Goal: Task Accomplishment & Management: Manage account settings

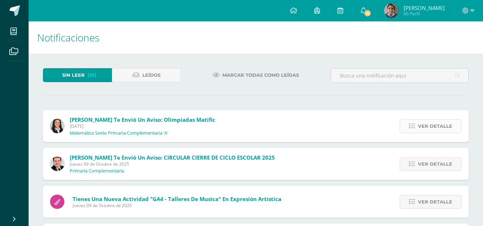
click at [426, 124] on span "Ver detalle" at bounding box center [435, 126] width 34 height 13
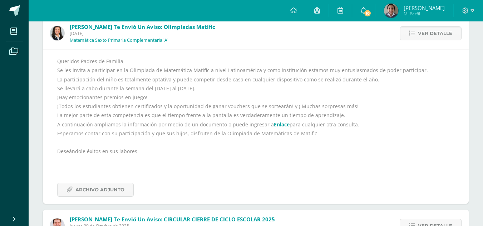
scroll to position [107, 0]
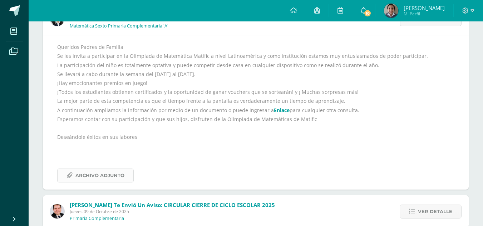
click at [118, 173] on span "Archivo Adjunto" at bounding box center [99, 175] width 49 height 13
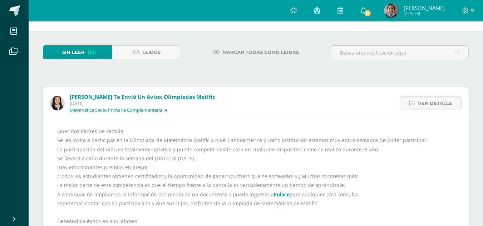
scroll to position [36, 0]
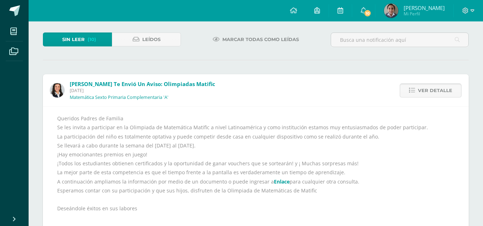
click at [426, 95] on span "Ver detalle" at bounding box center [435, 90] width 34 height 13
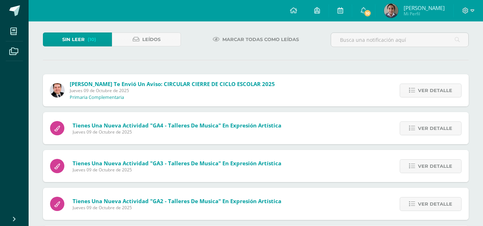
click at [426, 95] on span "Ver detalle" at bounding box center [435, 90] width 34 height 13
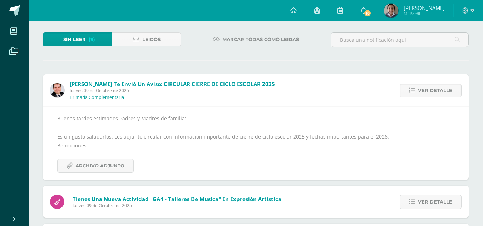
click at [426, 95] on span "Ver detalle" at bounding box center [435, 90] width 34 height 13
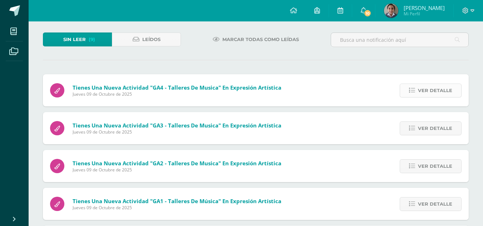
click at [424, 95] on span "Ver detalle" at bounding box center [435, 90] width 34 height 13
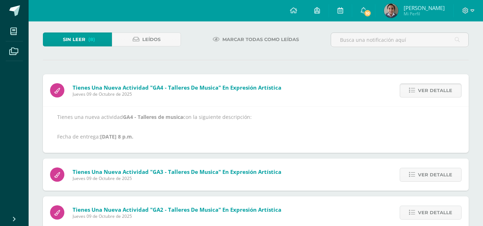
click at [423, 96] on span "Ver detalle" at bounding box center [435, 90] width 34 height 13
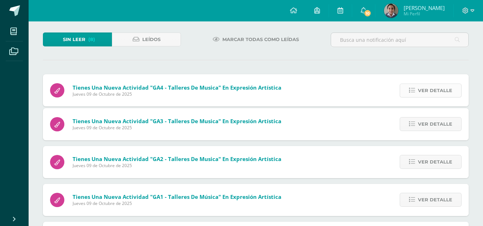
click at [423, 96] on div "Tienes una nueva actividad "GA4 - Talleres de musica" En Expresión Artística Ju…" at bounding box center [256, 220] width 426 height 293
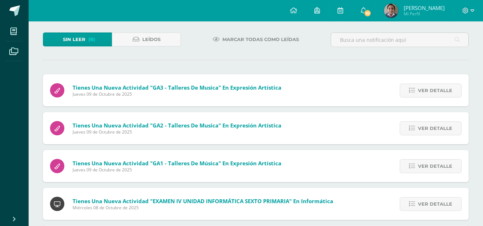
click at [423, 96] on span "Ver detalle" at bounding box center [435, 90] width 34 height 13
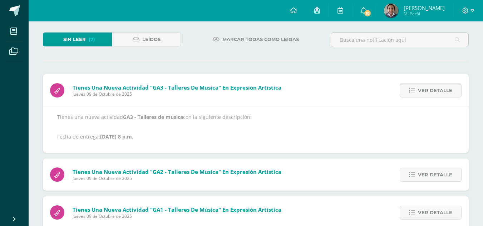
click at [423, 96] on span "Ver detalle" at bounding box center [435, 90] width 34 height 13
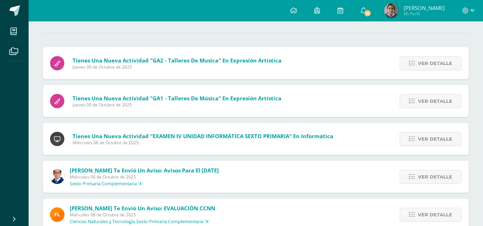
scroll to position [120, 0]
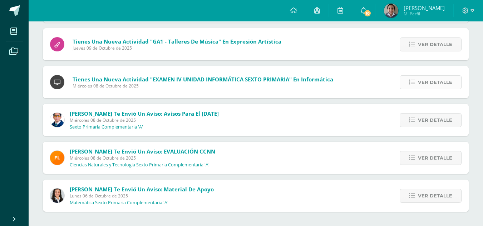
click at [439, 82] on span "Ver detalle" at bounding box center [435, 82] width 34 height 13
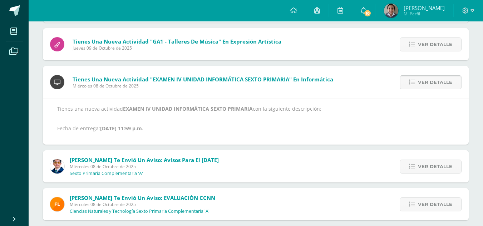
click at [436, 82] on span "Ver detalle" at bounding box center [435, 82] width 34 height 13
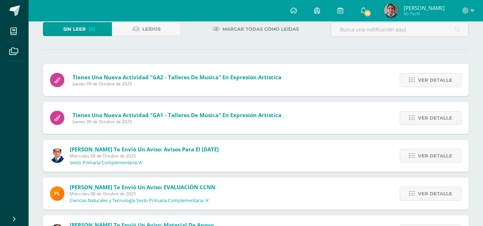
scroll to position [0, 0]
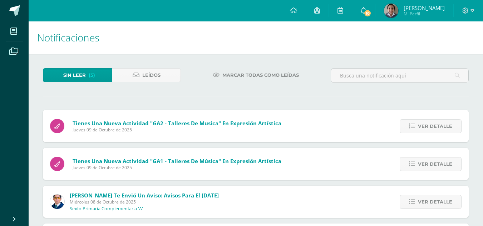
click at [253, 74] on span "Marcar todas como leídas" at bounding box center [260, 75] width 76 height 13
